Goal: Obtain resource: Download file/media

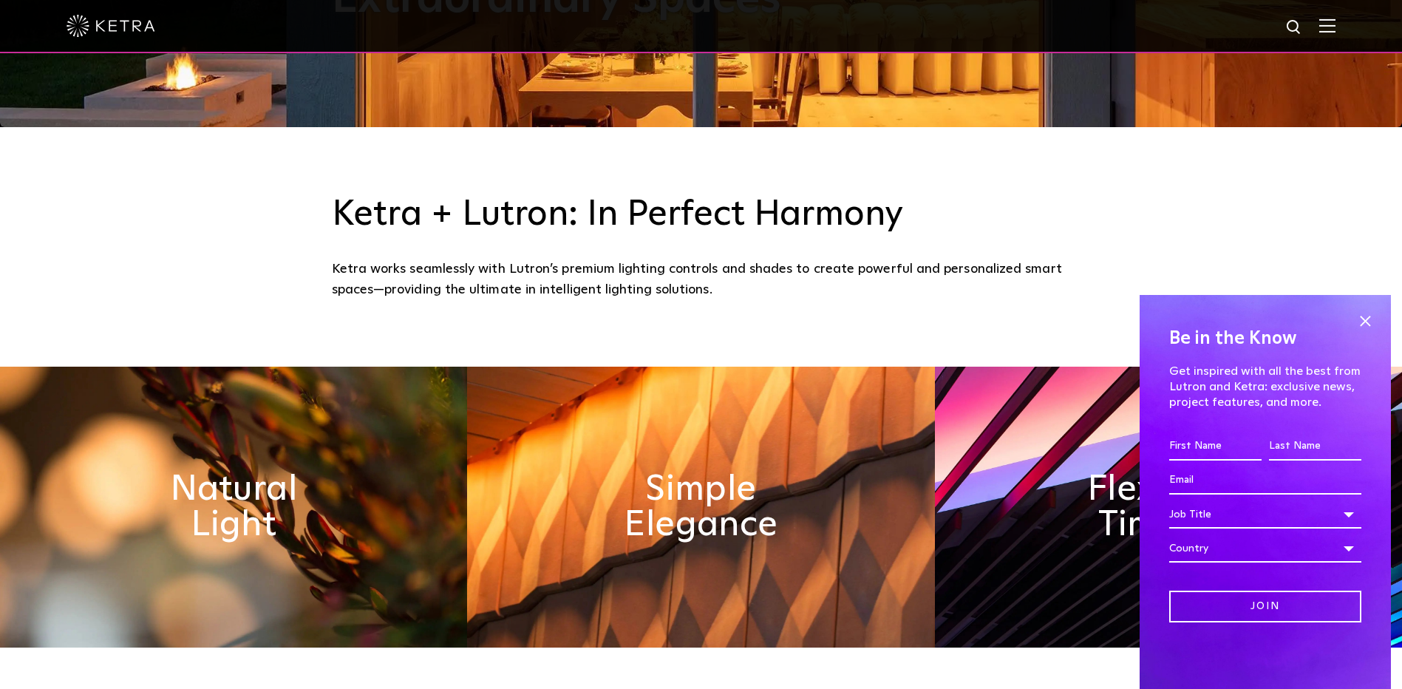
scroll to position [591, 0]
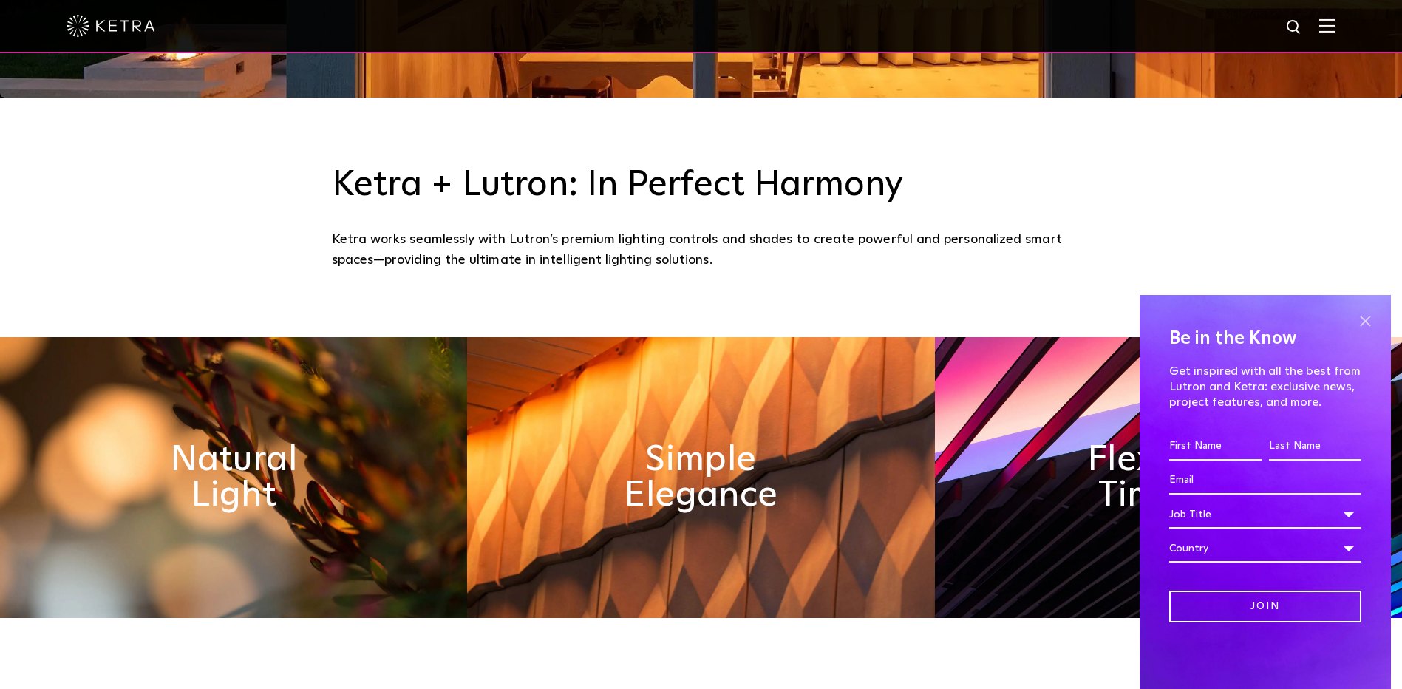
click at [1362, 314] on span at bounding box center [1365, 321] width 22 height 22
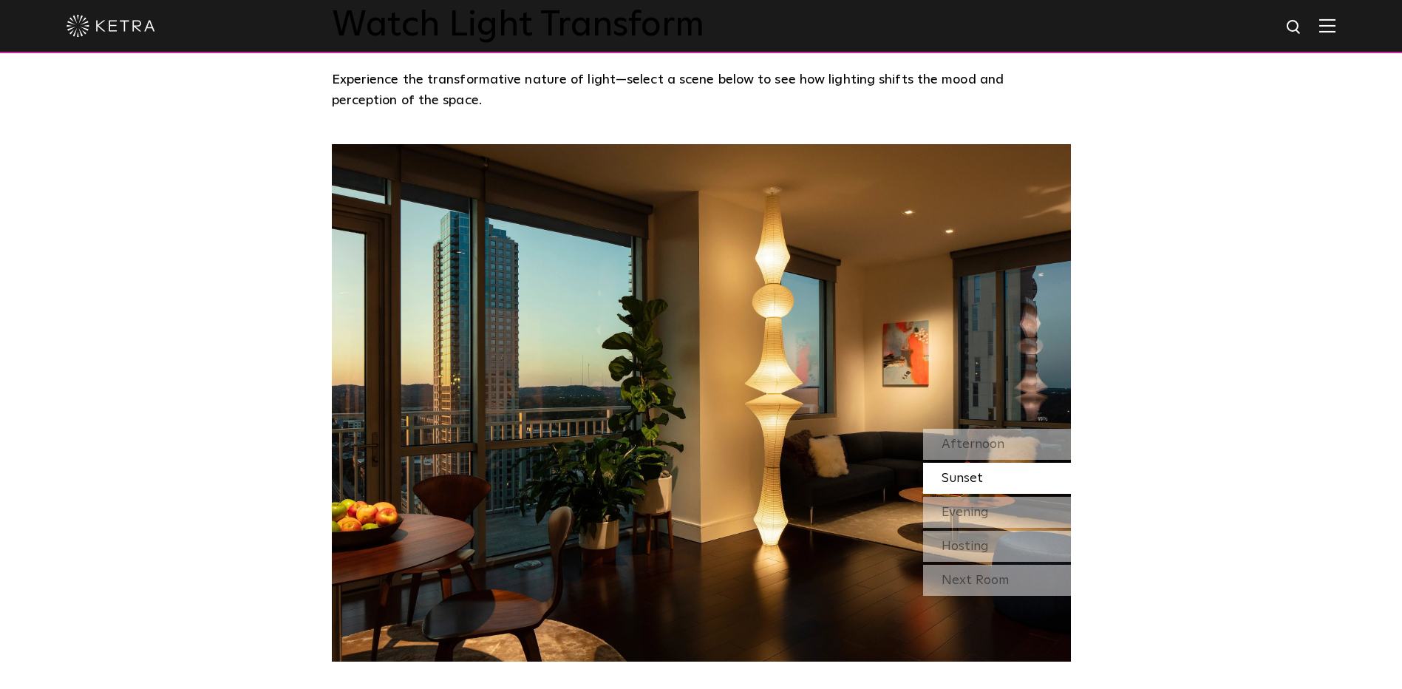
scroll to position [1330, 0]
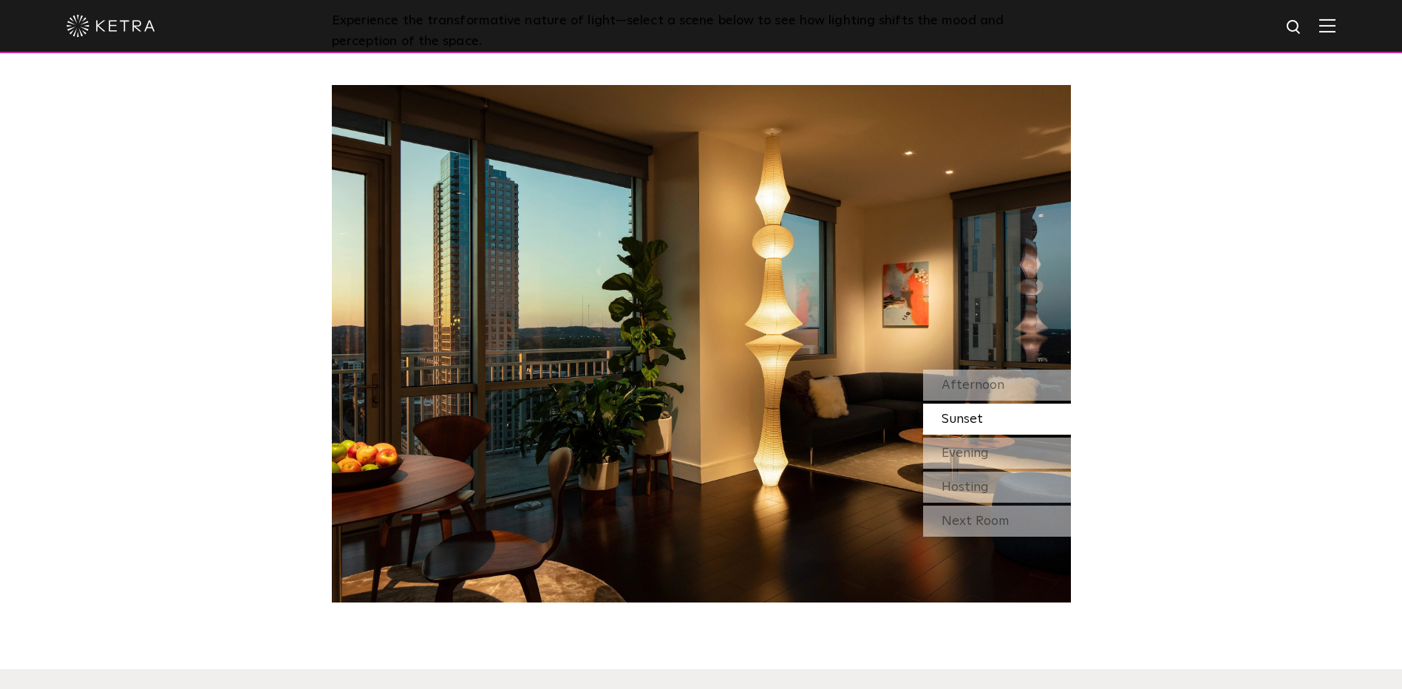
click at [1335, 27] on img at bounding box center [1327, 25] width 16 height 14
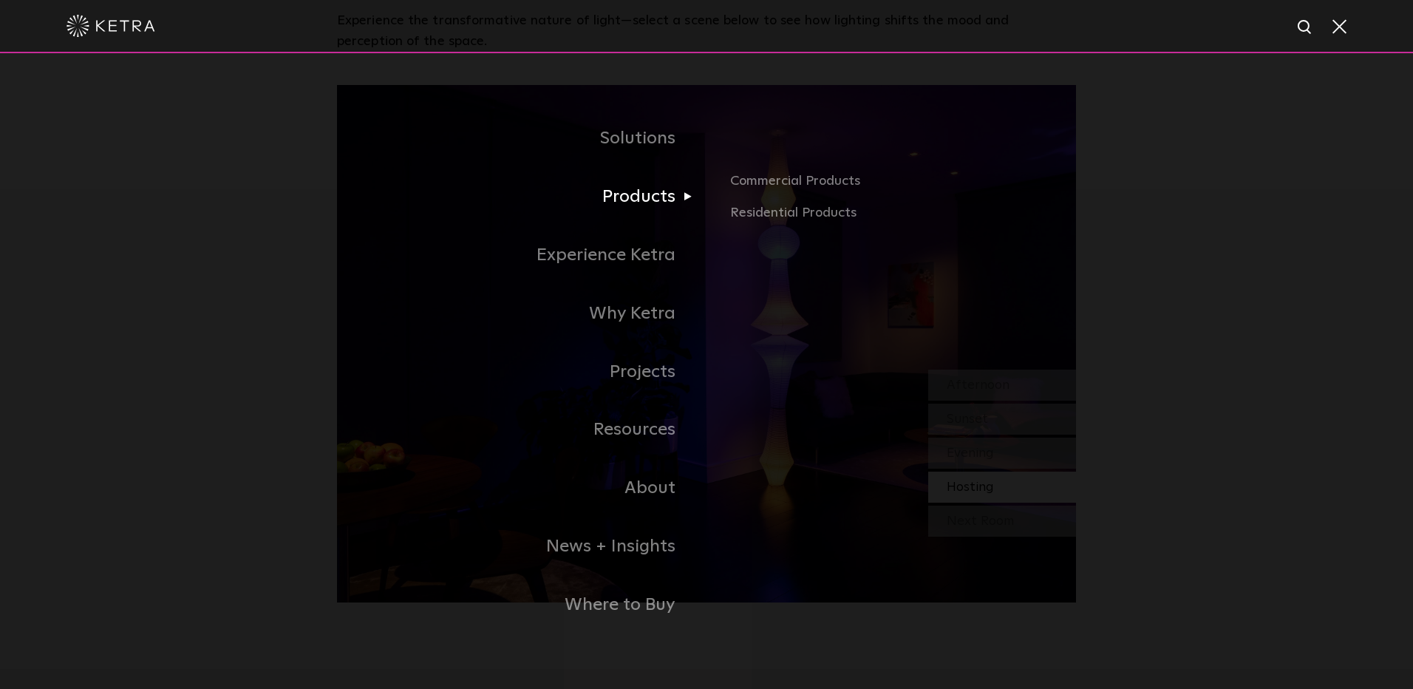
click at [678, 200] on link "Products" at bounding box center [522, 197] width 370 height 58
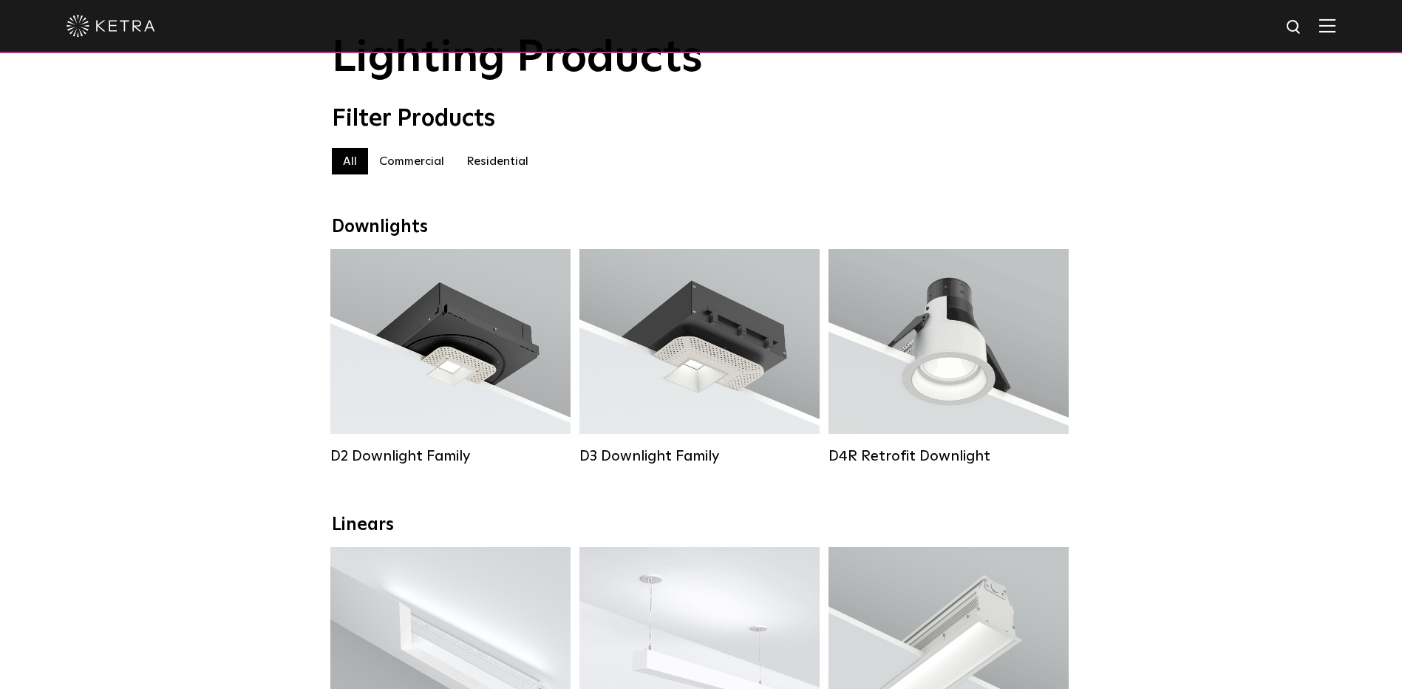
scroll to position [74, 0]
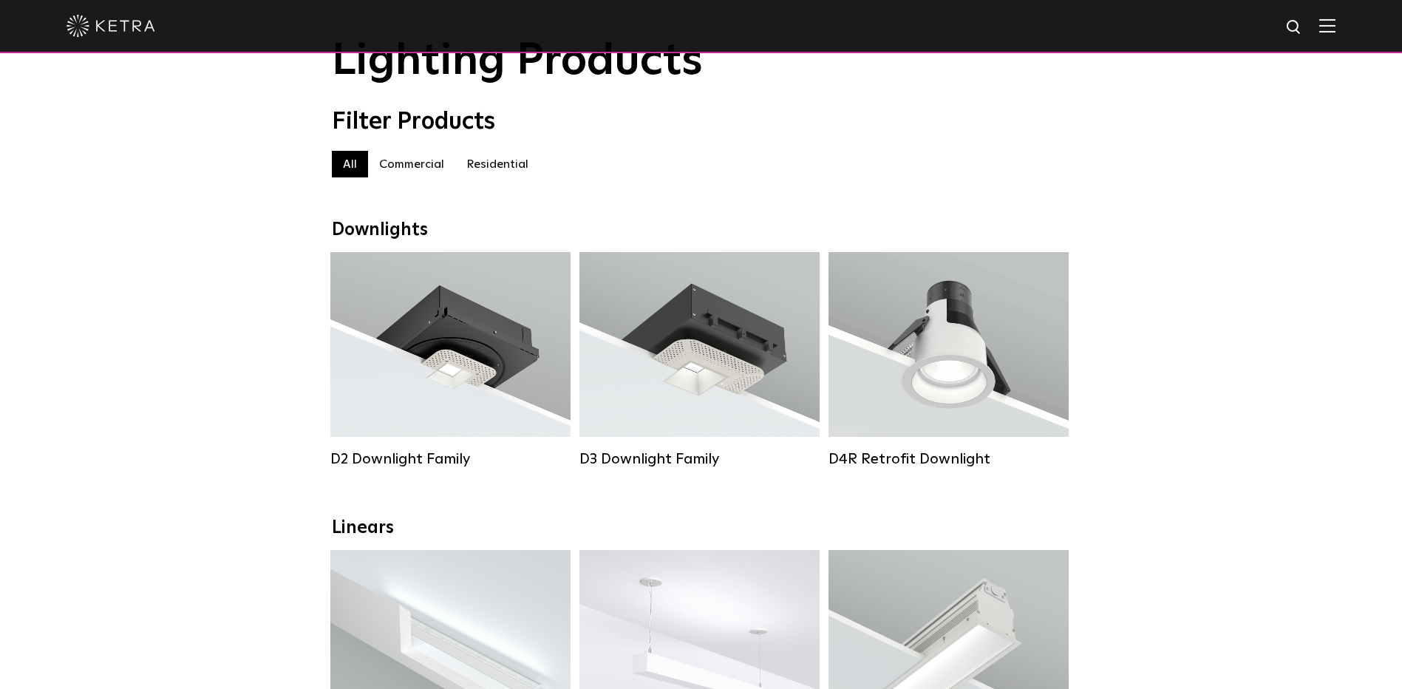
click at [483, 173] on label "Residential" at bounding box center [497, 164] width 84 height 27
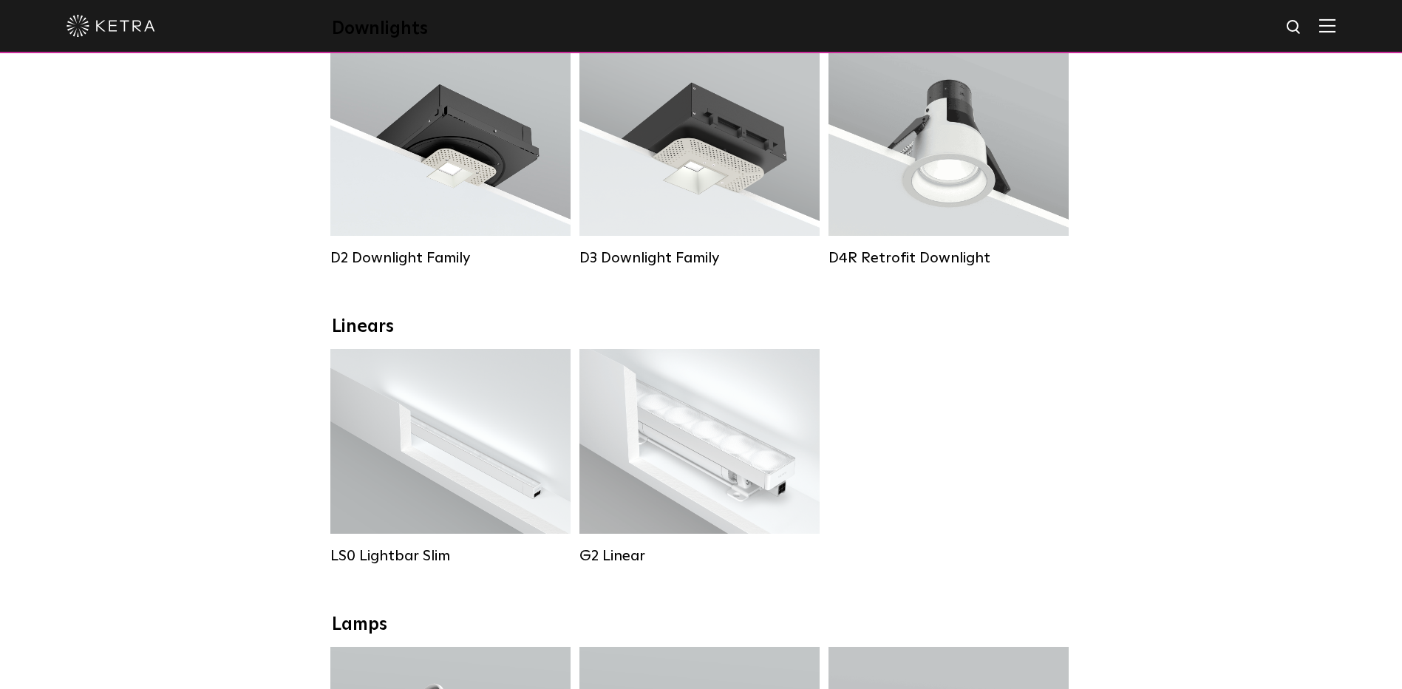
scroll to position [148, 0]
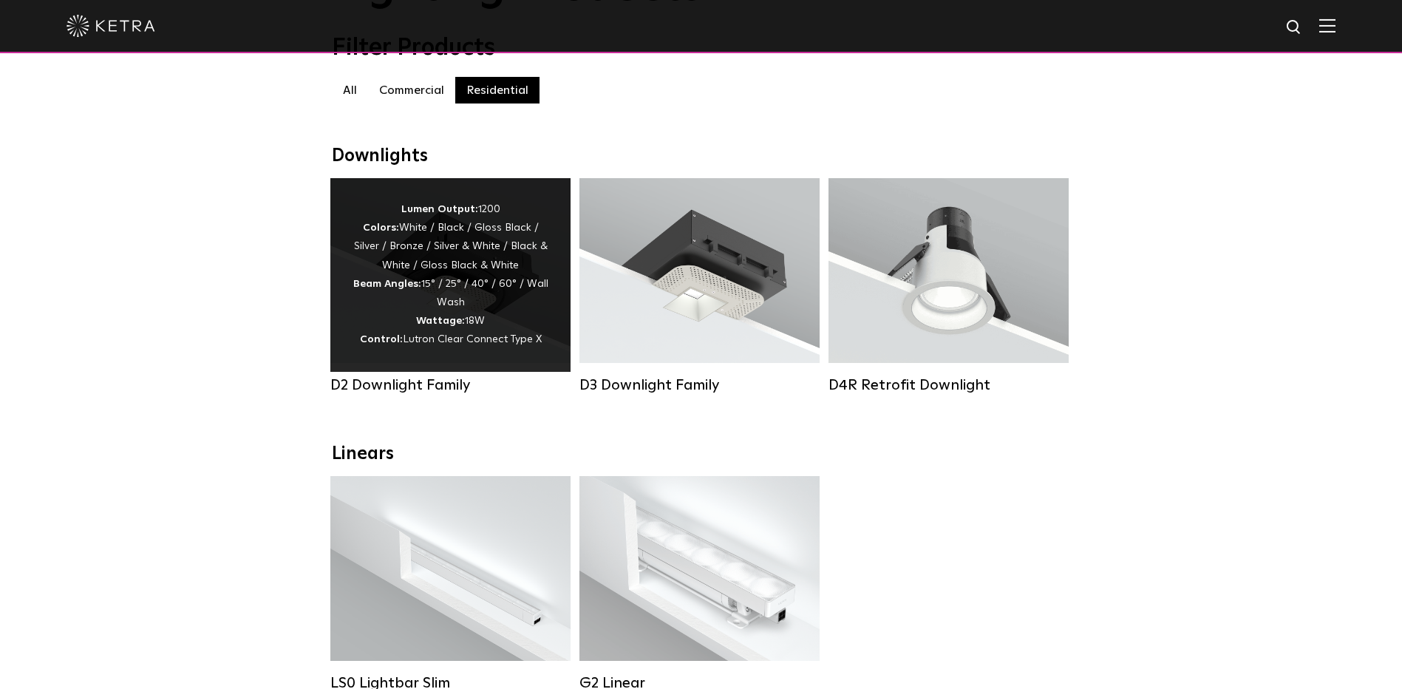
click at [440, 295] on div "Lumen Output: 1200 Colors: White / Black / Gloss Black / Silver / Bronze / Silv…" at bounding box center [451, 274] width 196 height 149
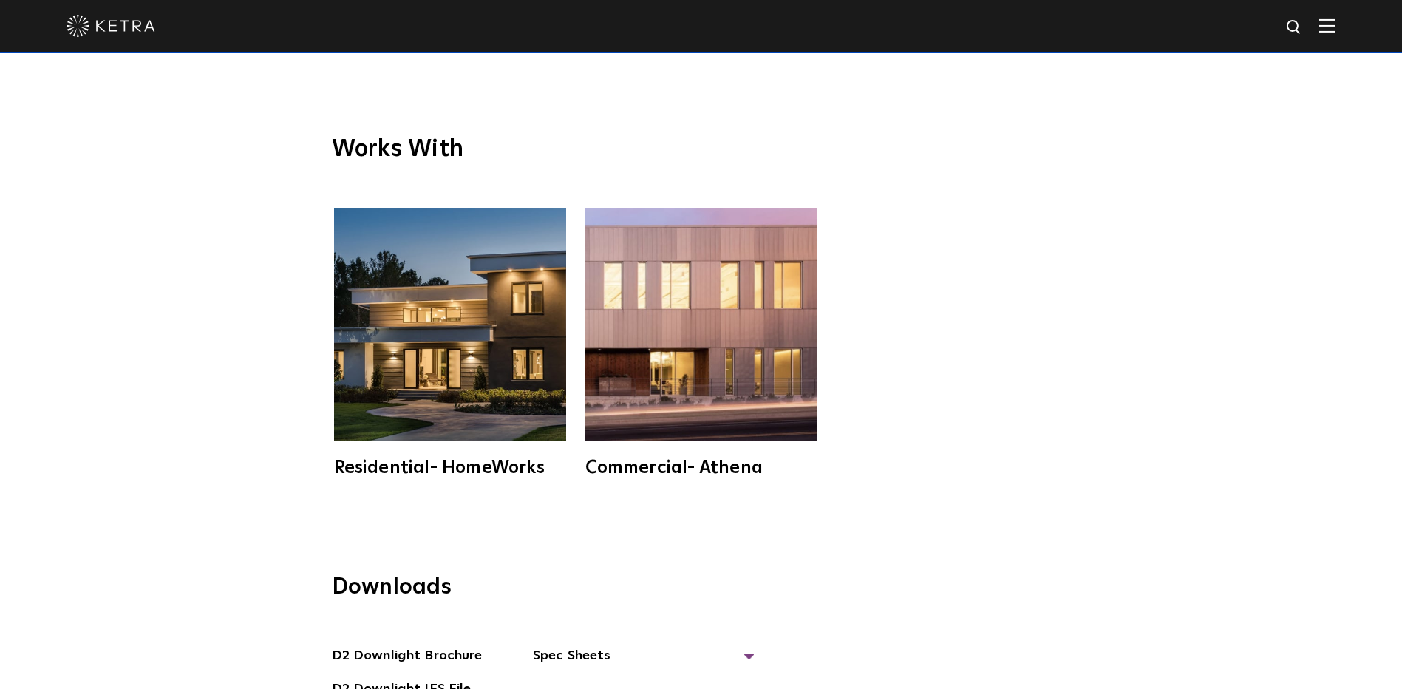
scroll to position [4286, 0]
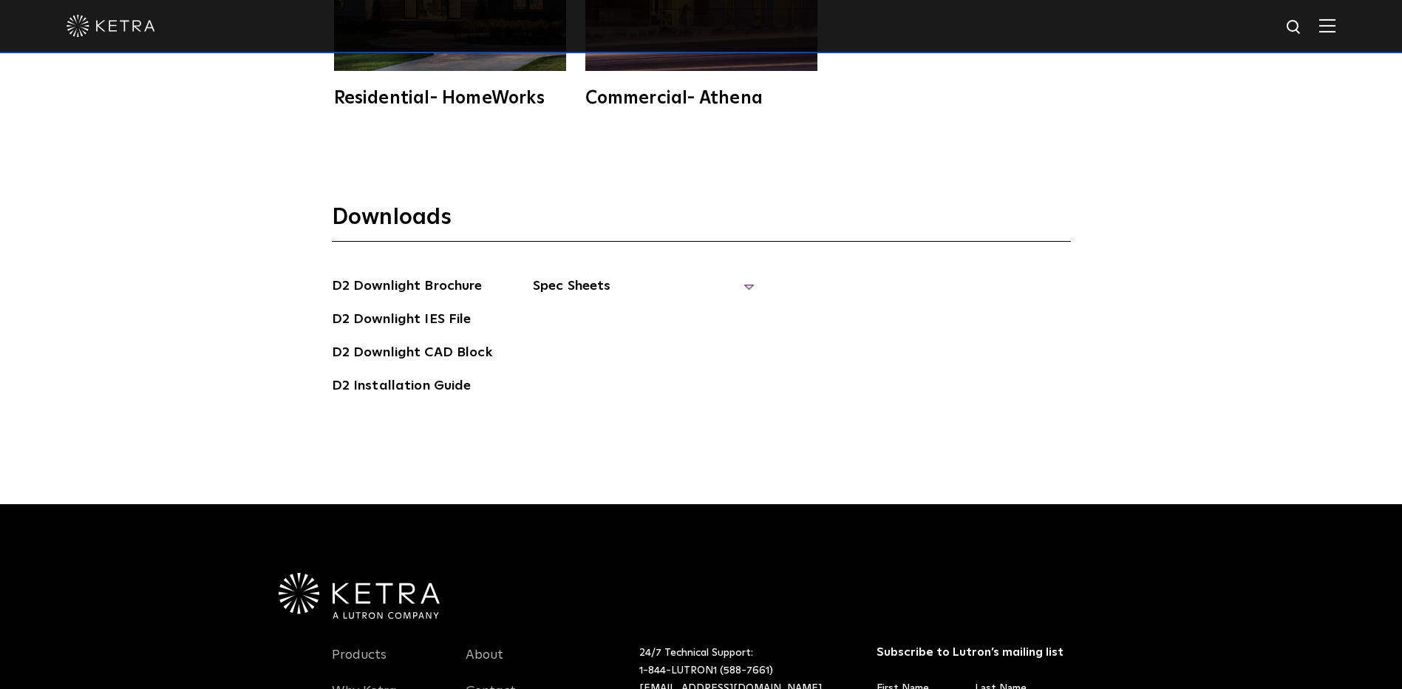
click at [558, 276] on span "Spec Sheets" at bounding box center [644, 292] width 222 height 33
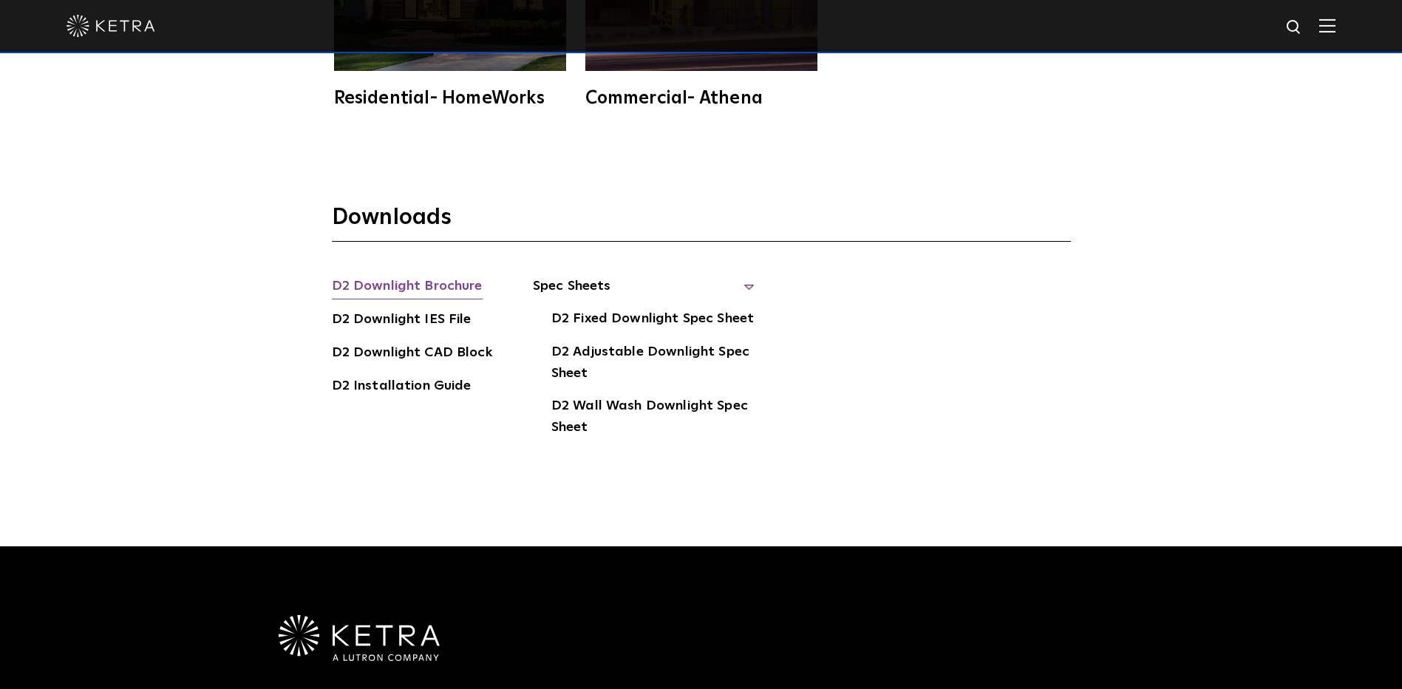
click at [414, 276] on link "D2 Downlight Brochure" at bounding box center [407, 288] width 151 height 24
